Goal: Information Seeking & Learning: Learn about a topic

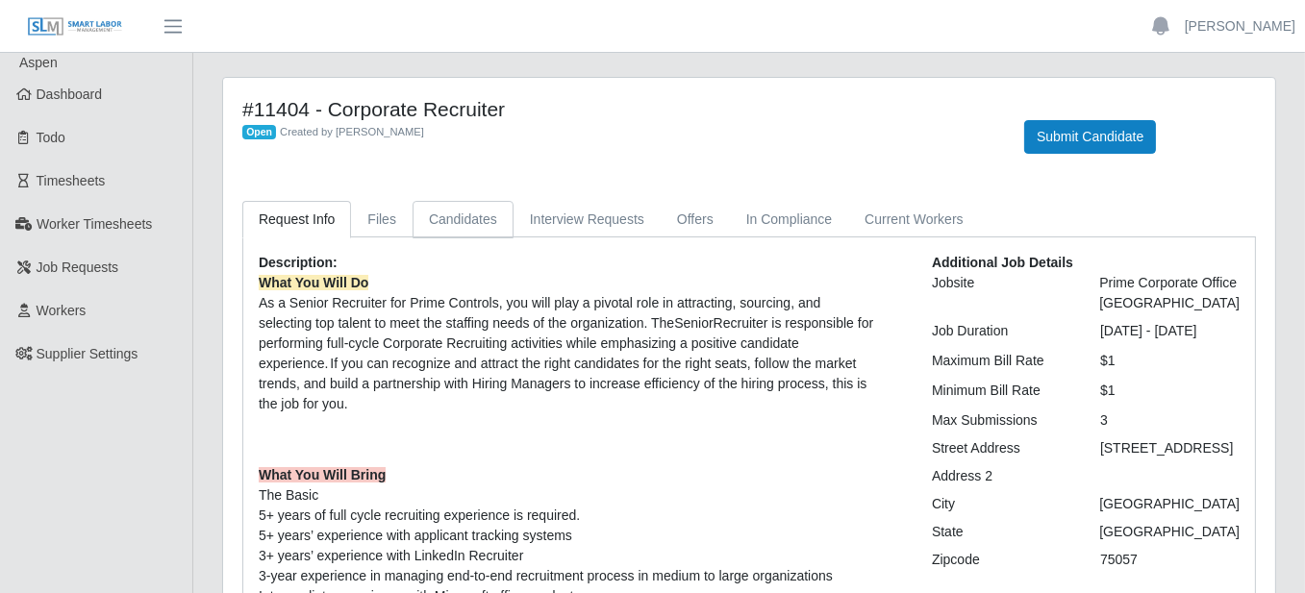
click at [443, 212] on link "Candidates" at bounding box center [462, 219] width 101 height 37
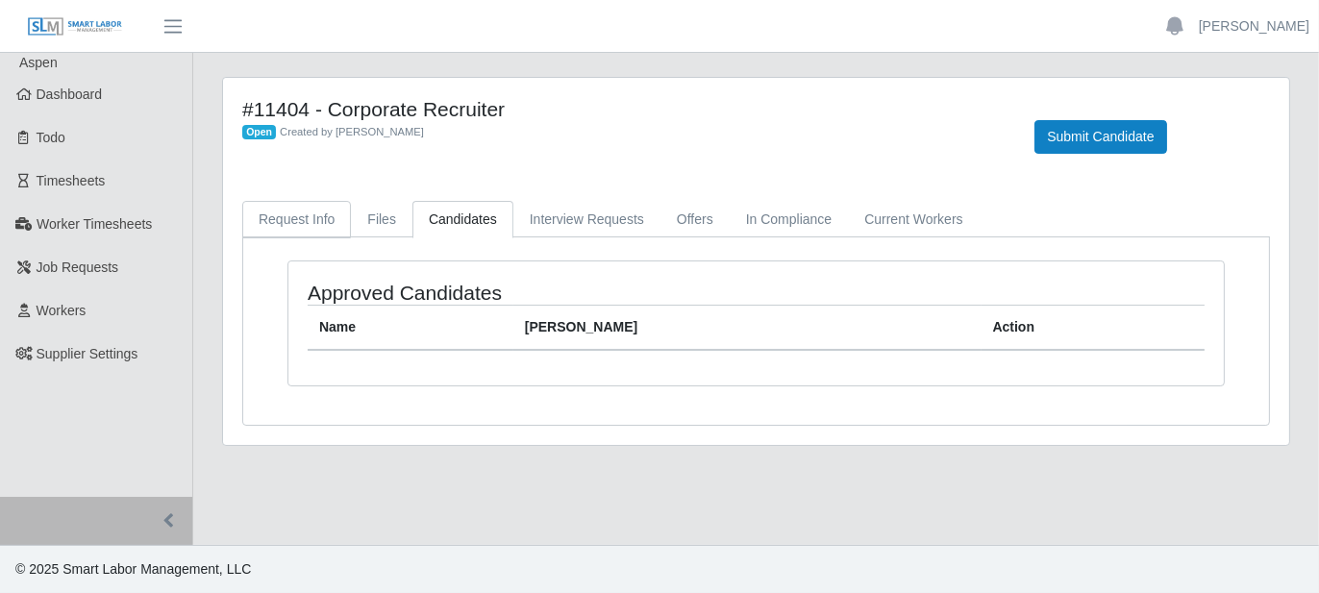
click at [305, 215] on link "Request Info" at bounding box center [296, 219] width 109 height 37
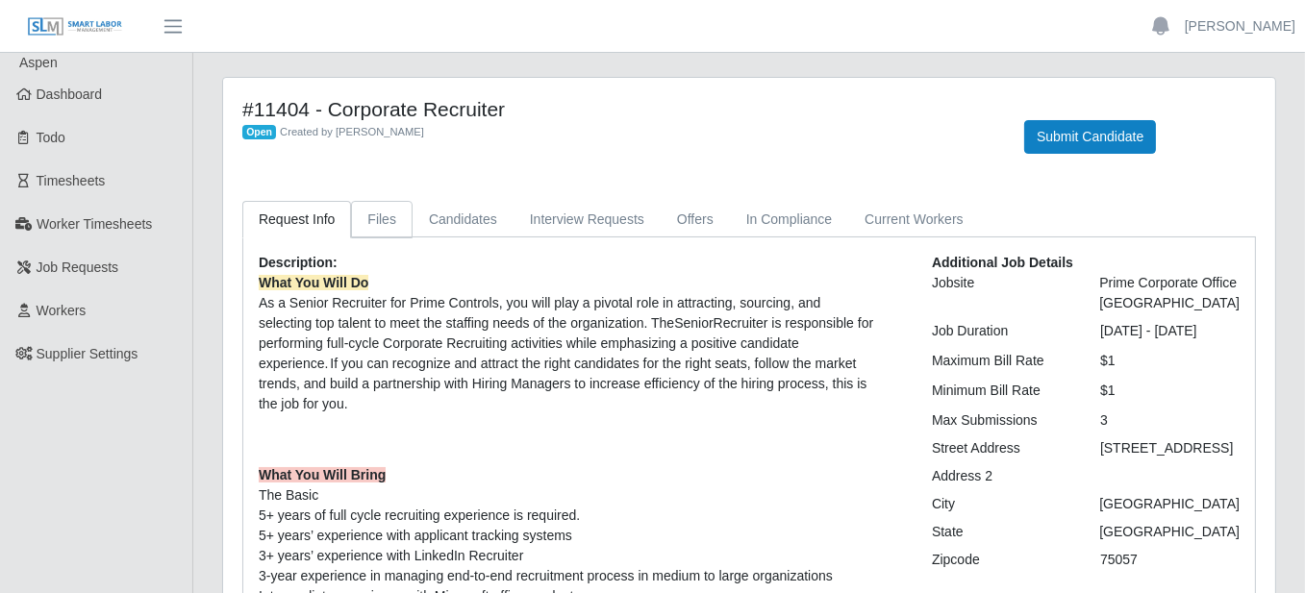
click at [364, 219] on link "Files" at bounding box center [382, 219] width 62 height 37
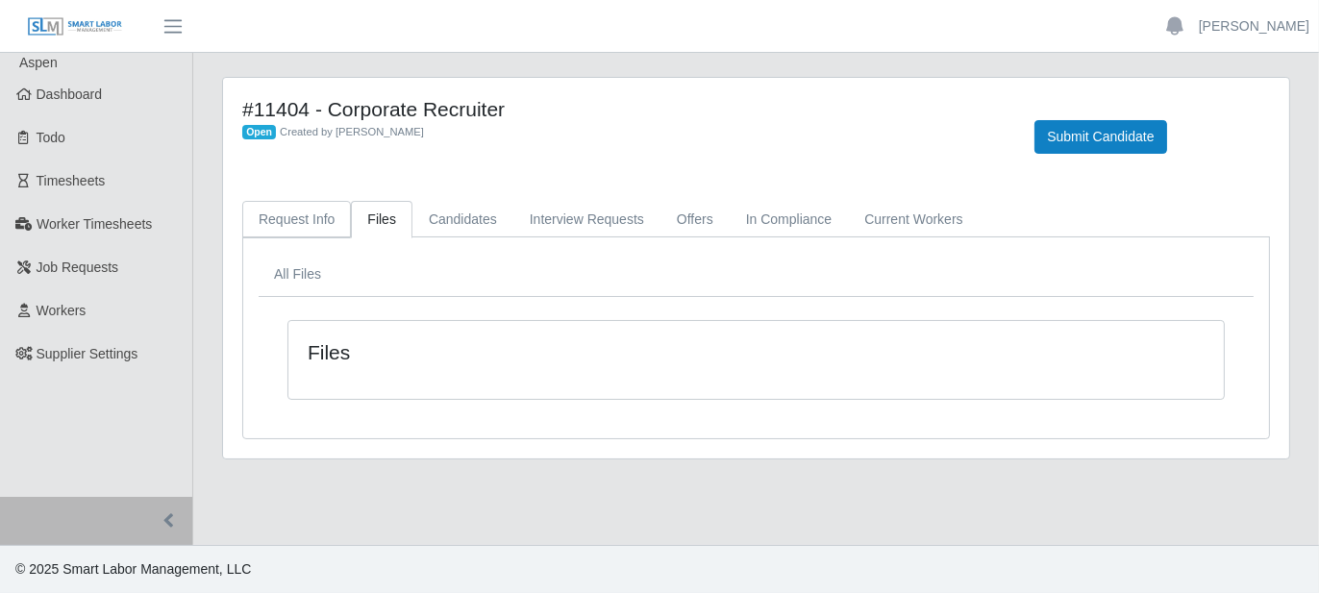
click at [282, 212] on link "Request Info" at bounding box center [296, 219] width 109 height 37
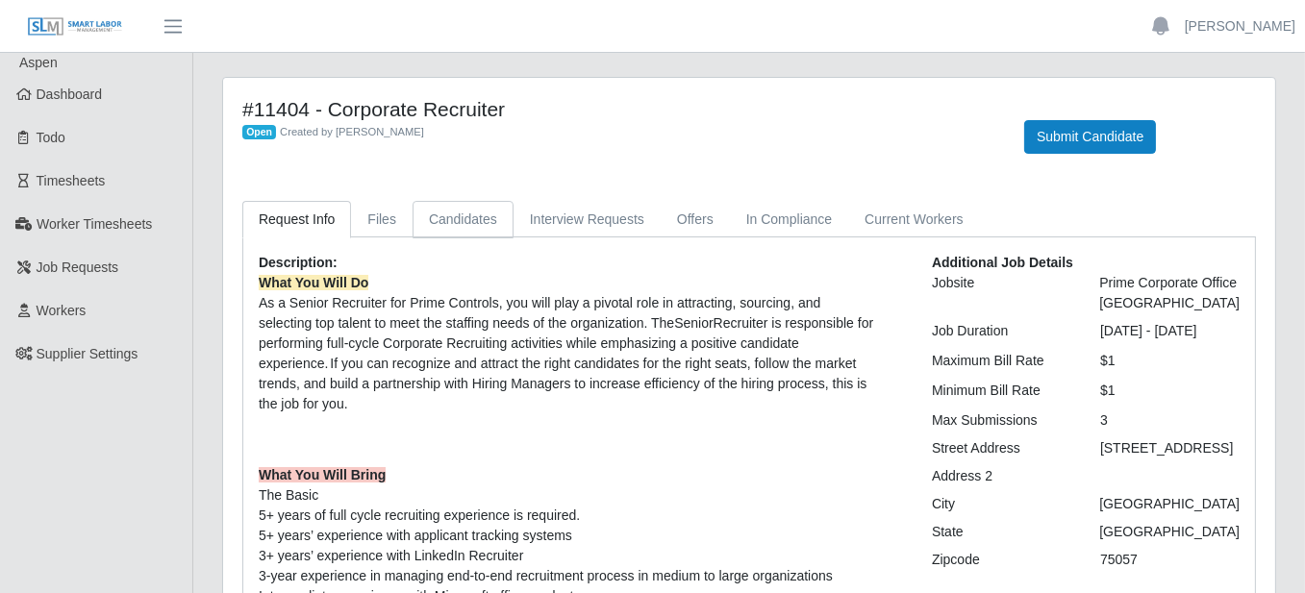
click at [472, 229] on link "Candidates" at bounding box center [462, 219] width 101 height 37
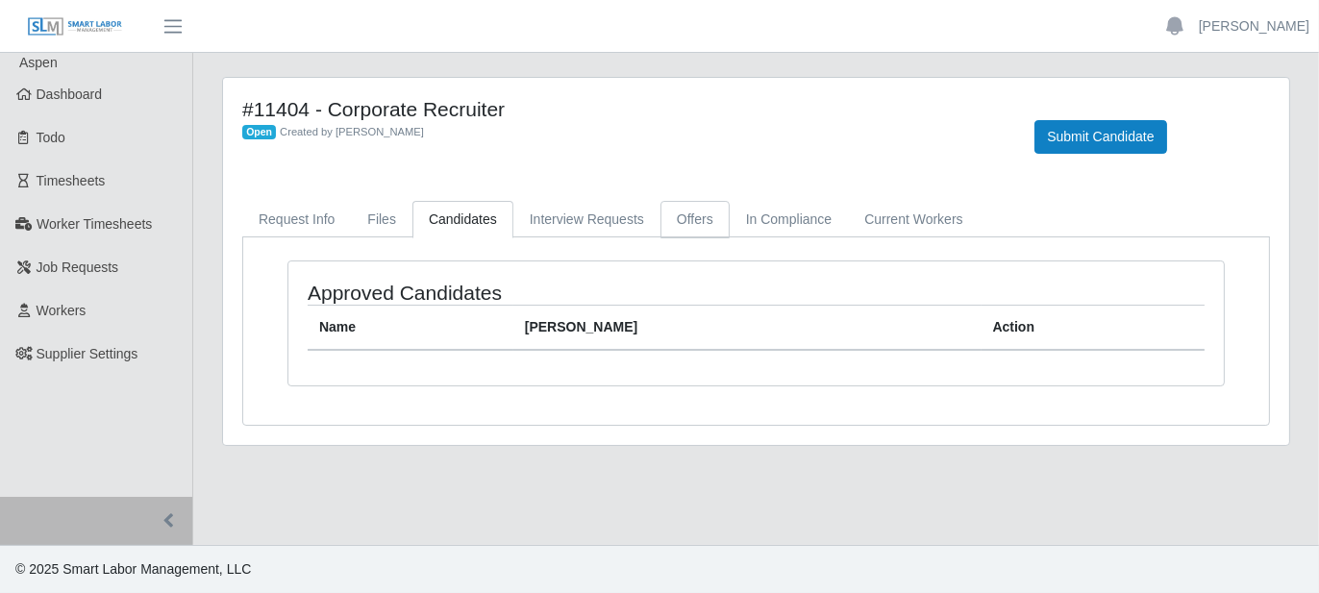
click at [684, 228] on link "Offers" at bounding box center [695, 219] width 69 height 37
click at [324, 212] on link "Request Info" at bounding box center [296, 219] width 109 height 37
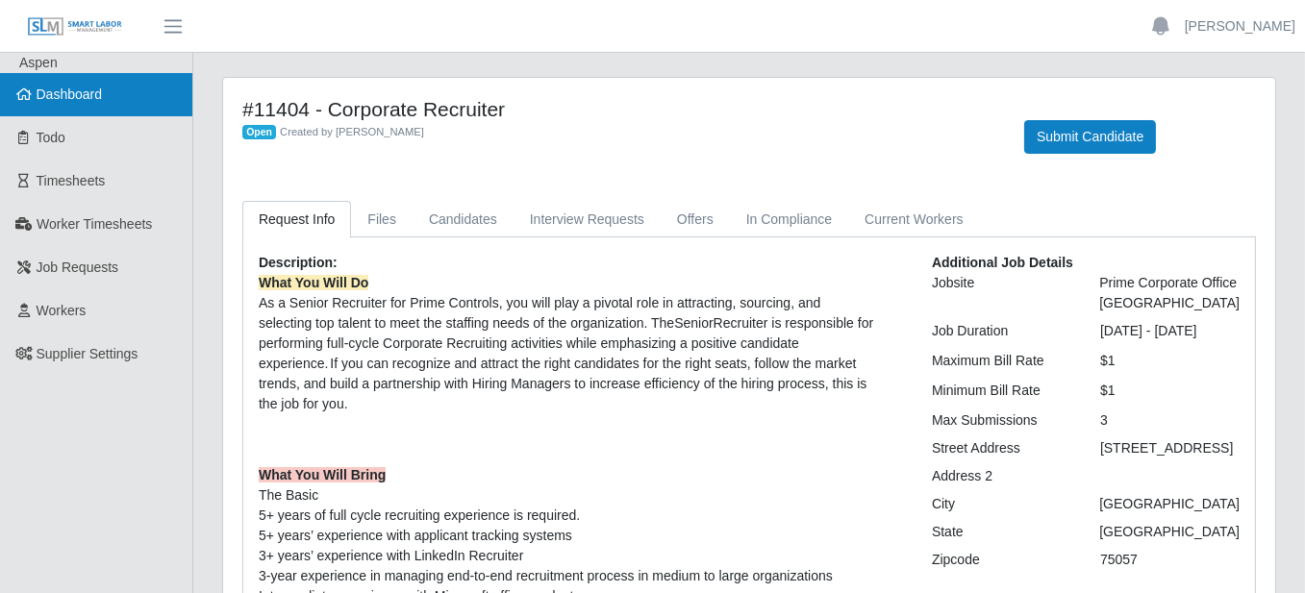
click at [122, 113] on link "Dashboard" at bounding box center [96, 94] width 192 height 43
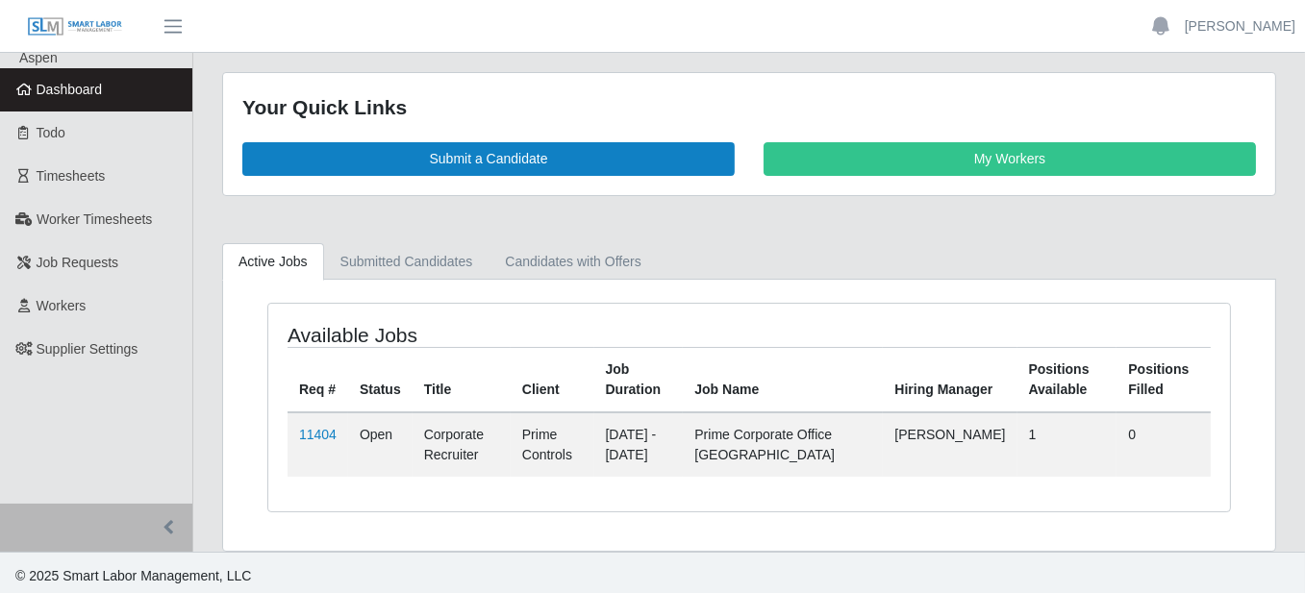
scroll to position [7, 0]
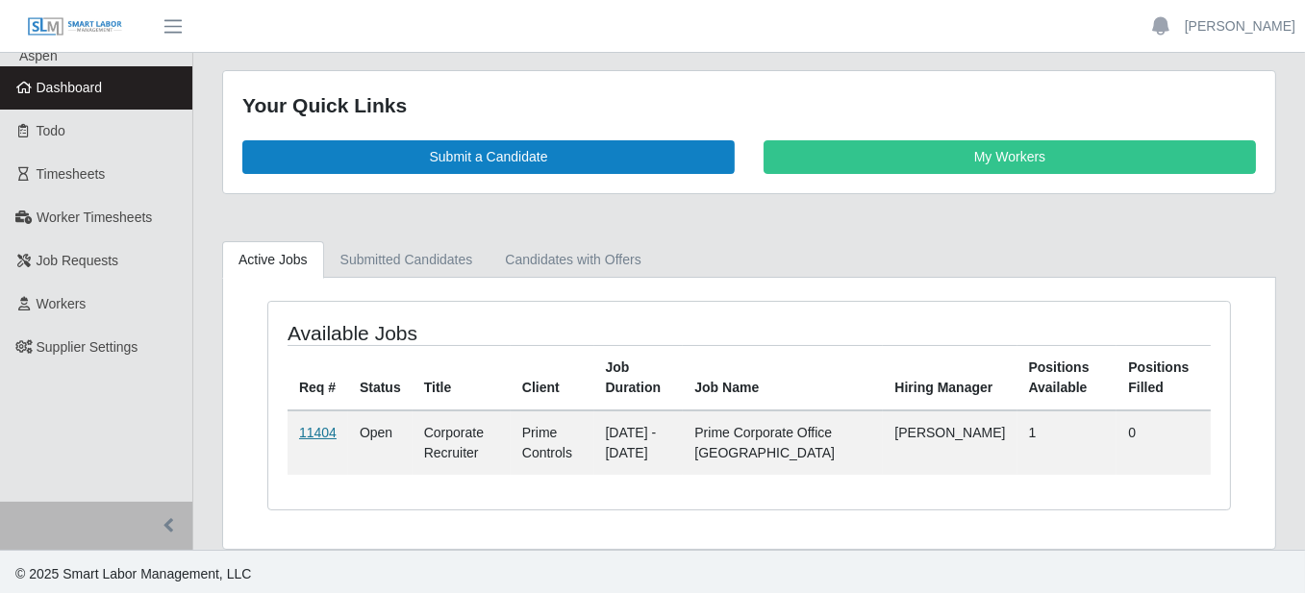
click at [321, 430] on link "11404" at bounding box center [317, 432] width 37 height 15
